Goal: Task Accomplishment & Management: Manage account settings

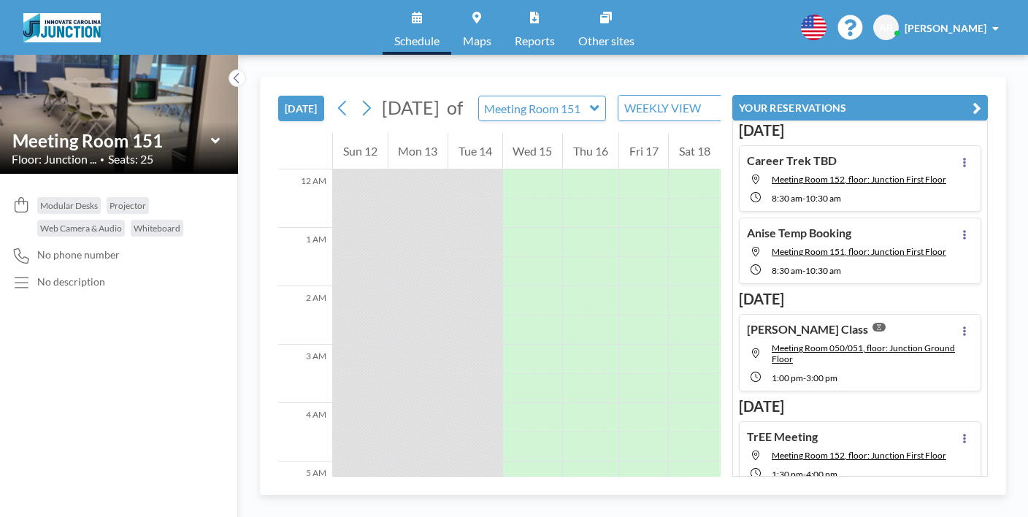
click at [556, 96] on div "Meeting Room 151" at bounding box center [542, 109] width 128 height 26
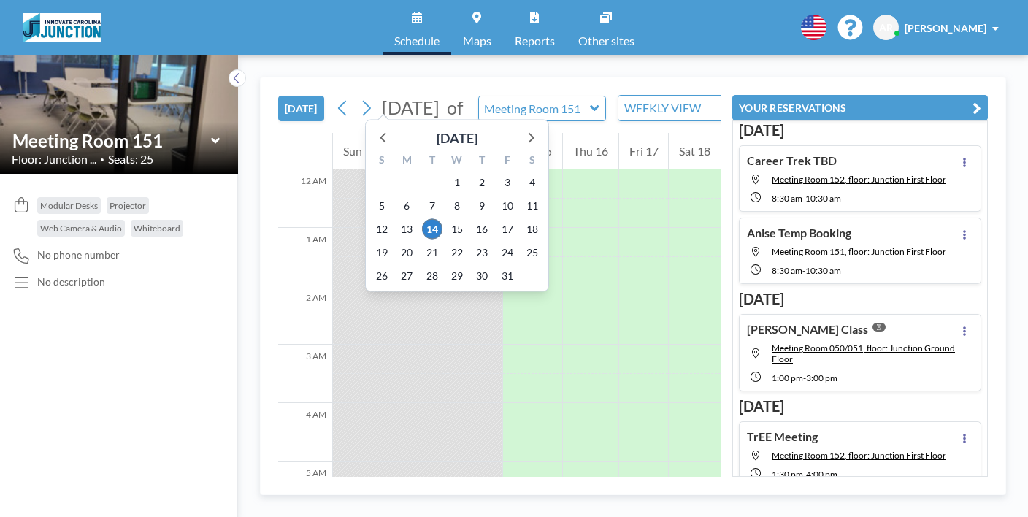
click at [386, 96] on span "[DATE]" at bounding box center [411, 107] width 58 height 22
click at [472, 219] on span "16" at bounding box center [482, 229] width 20 height 20
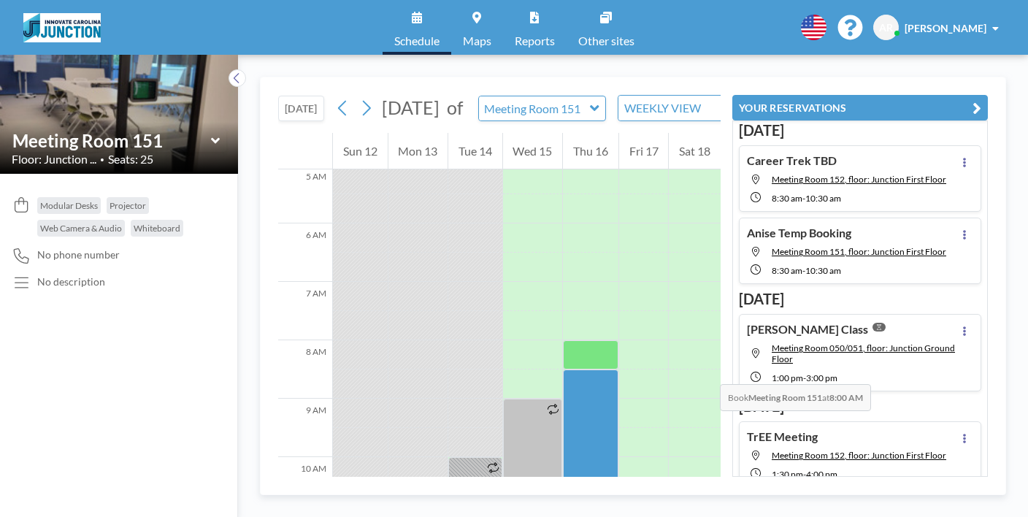
scroll to position [311, 0]
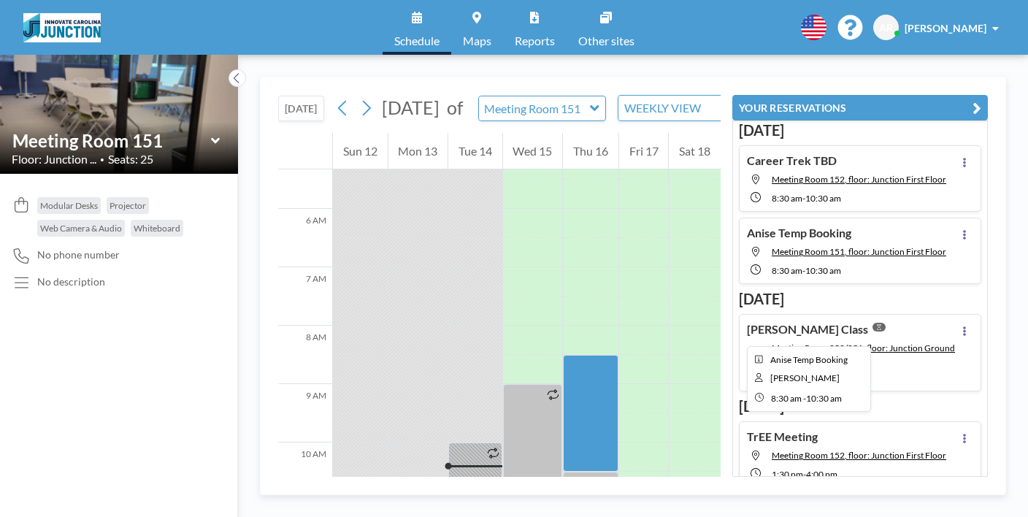
click at [592, 355] on div at bounding box center [590, 413] width 55 height 117
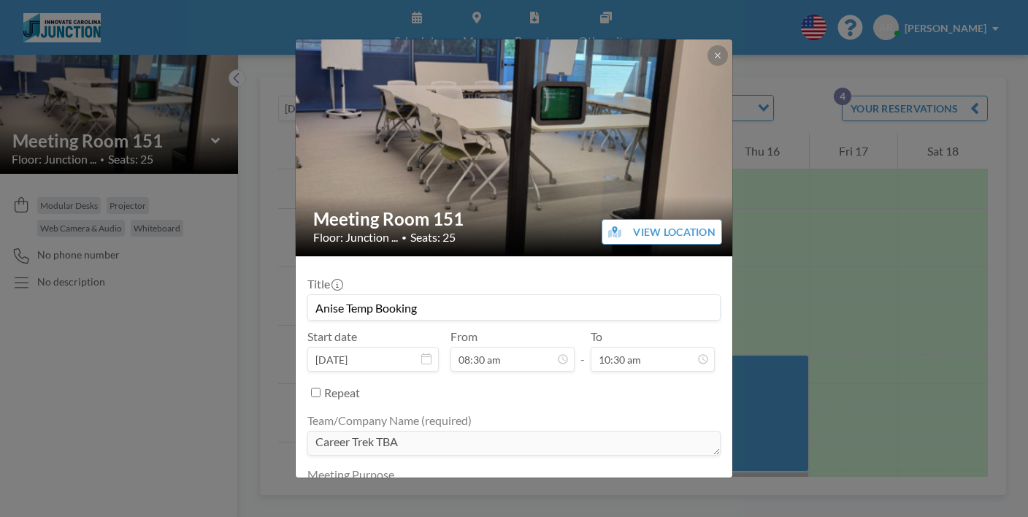
scroll to position [489, 0]
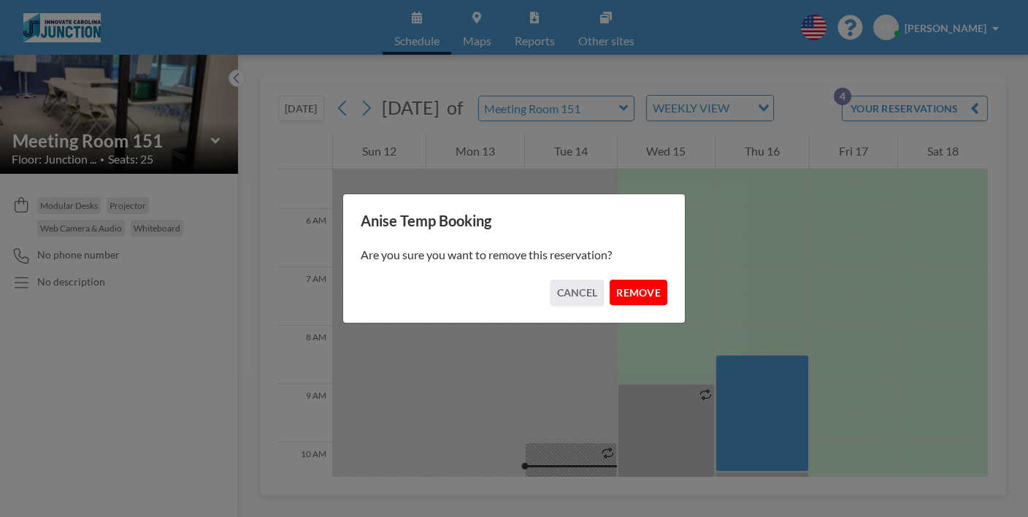
click at [611, 288] on button "REMOVE" at bounding box center [639, 293] width 58 height 26
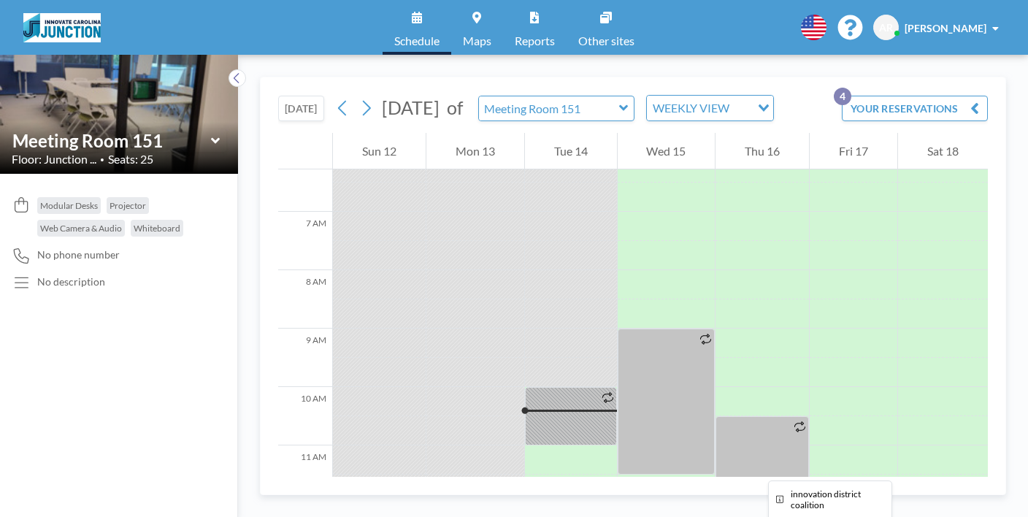
scroll to position [313, 0]
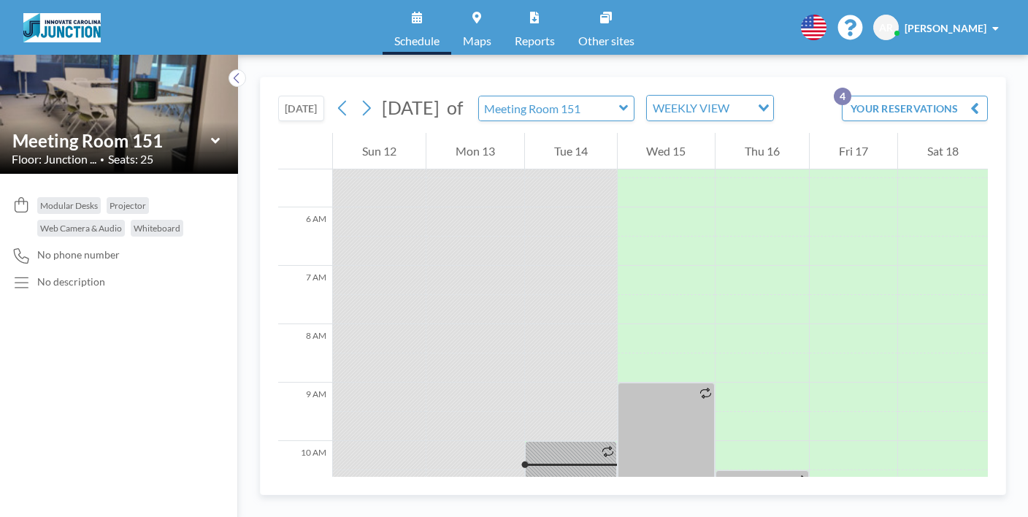
click at [619, 101] on icon at bounding box center [623, 108] width 9 height 15
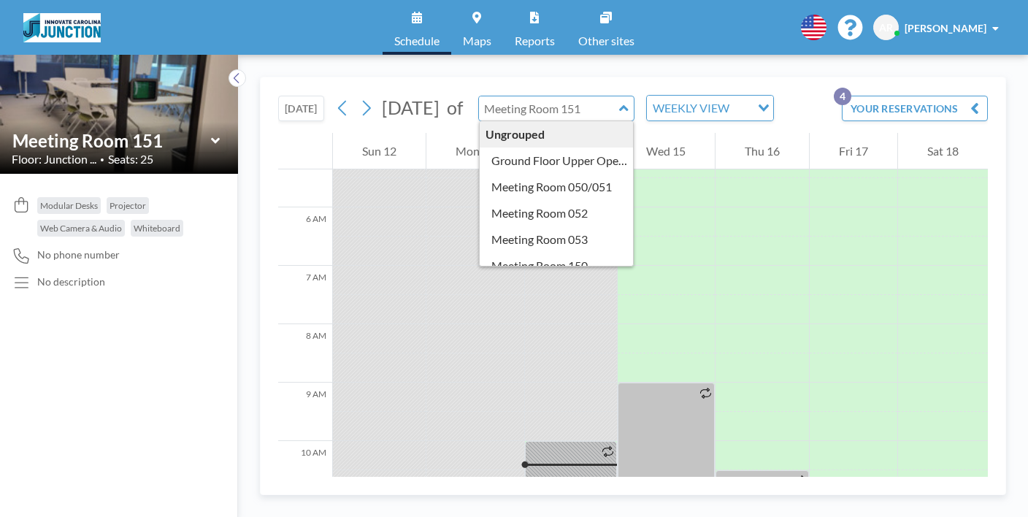
click at [767, 80] on div "[DATE] [DATE] of Ungrouped Ground Floor Upper Open Area Meeting Room 050/051 Me…" at bounding box center [633, 104] width 710 height 55
click at [763, 91] on div "[DATE] [DATE] of Ungrouped Ground Floor Upper Open Area Meeting Room 050/051 Me…" at bounding box center [633, 104] width 710 height 55
